Goal: Transaction & Acquisition: Purchase product/service

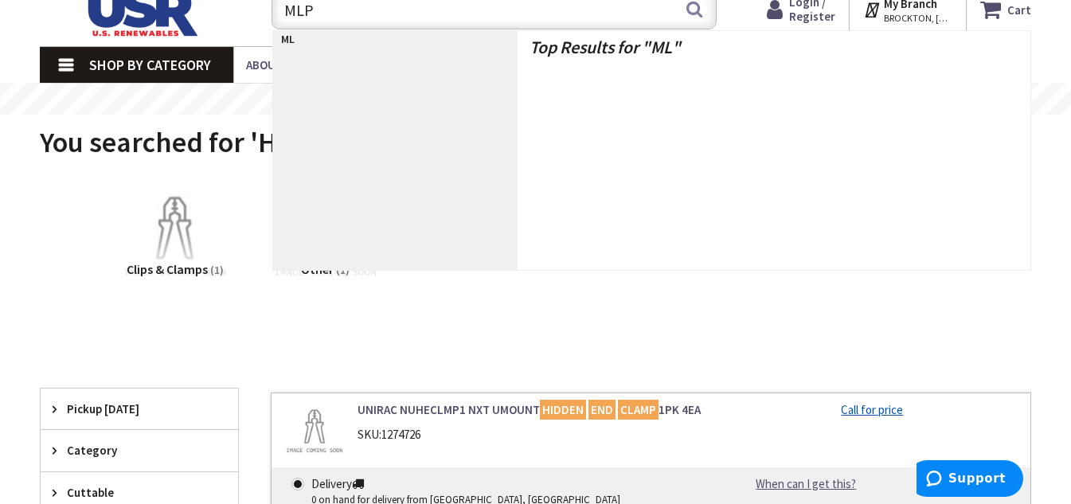
type input "MLPE"
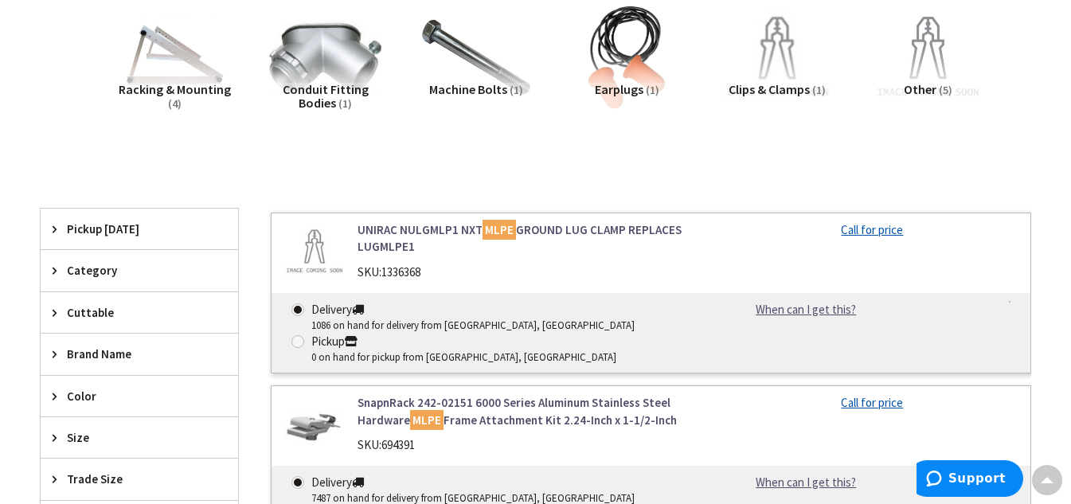
scroll to position [319, 0]
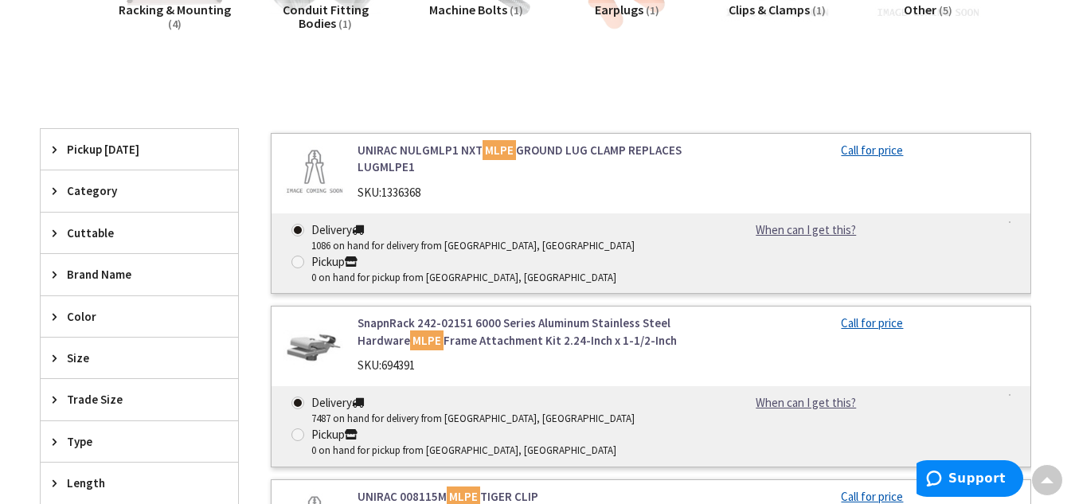
click at [307, 175] on img at bounding box center [315, 173] width 62 height 62
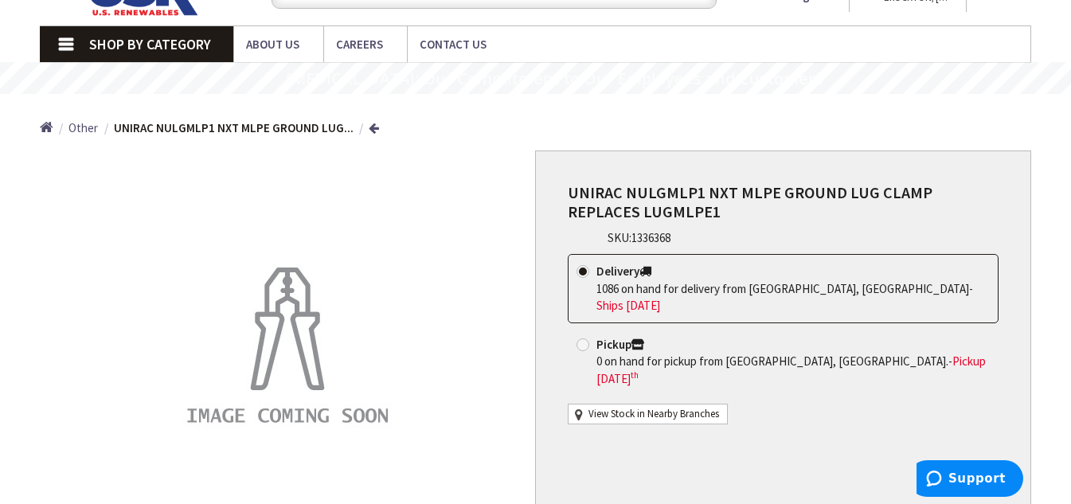
scroll to position [159, 0]
